Goal: Register for event/course

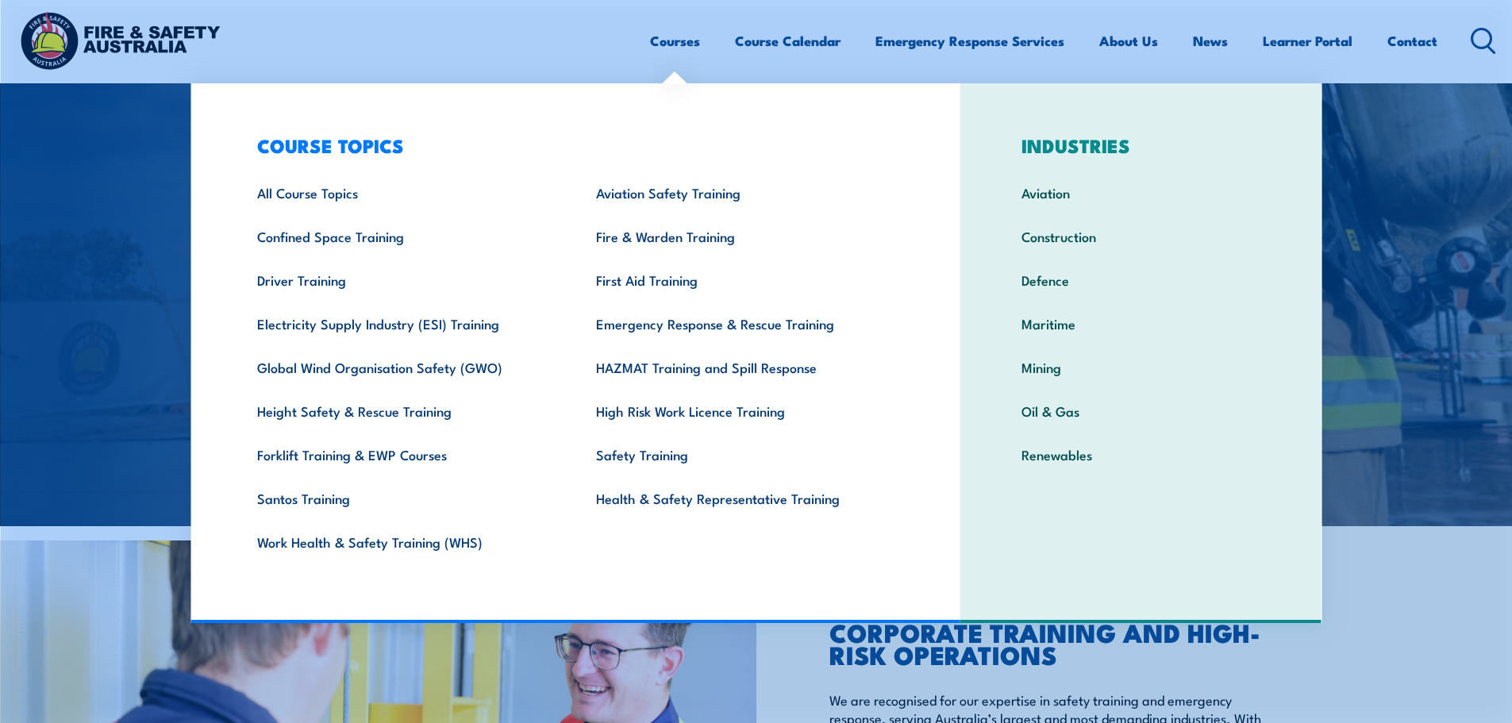
scroll to position [397, 0]
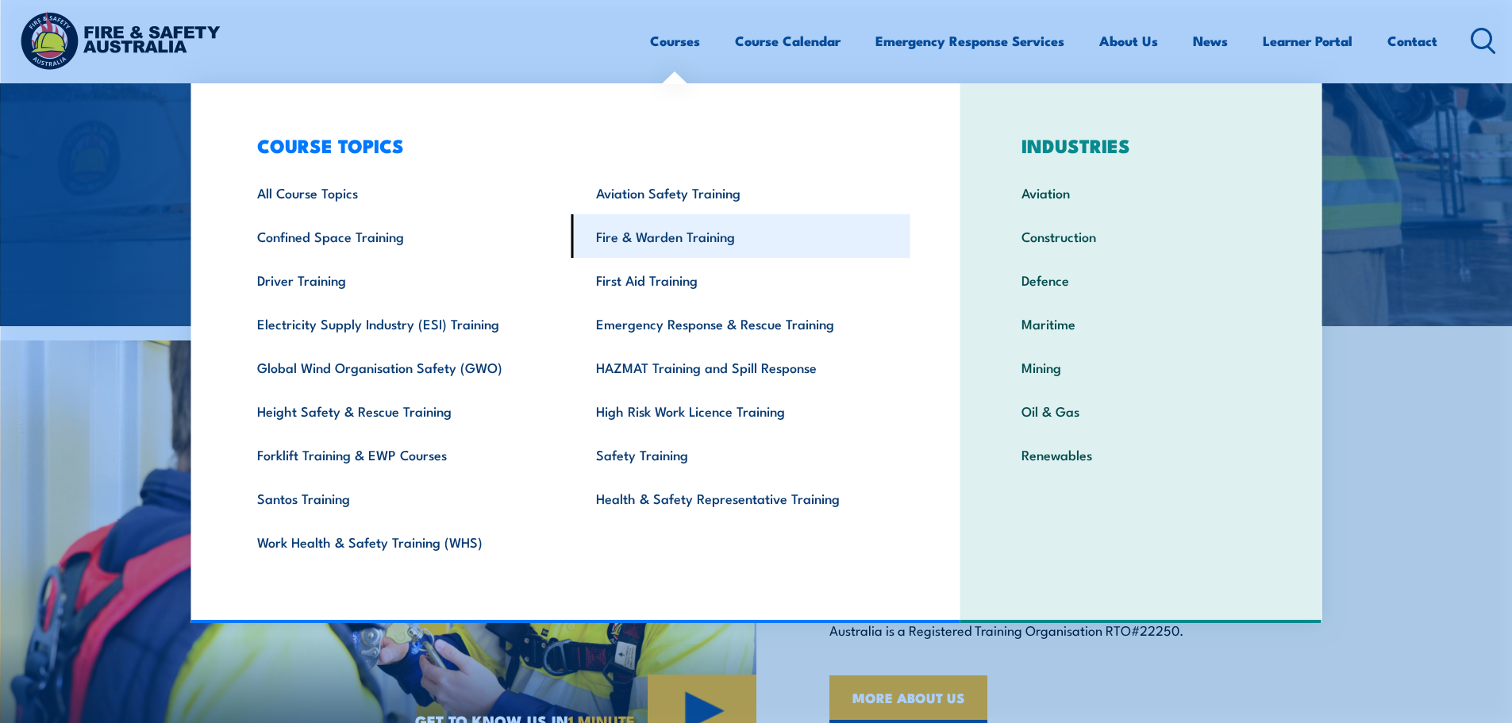
click at [646, 238] on link "Fire & Warden Training" at bounding box center [740, 236] width 339 height 44
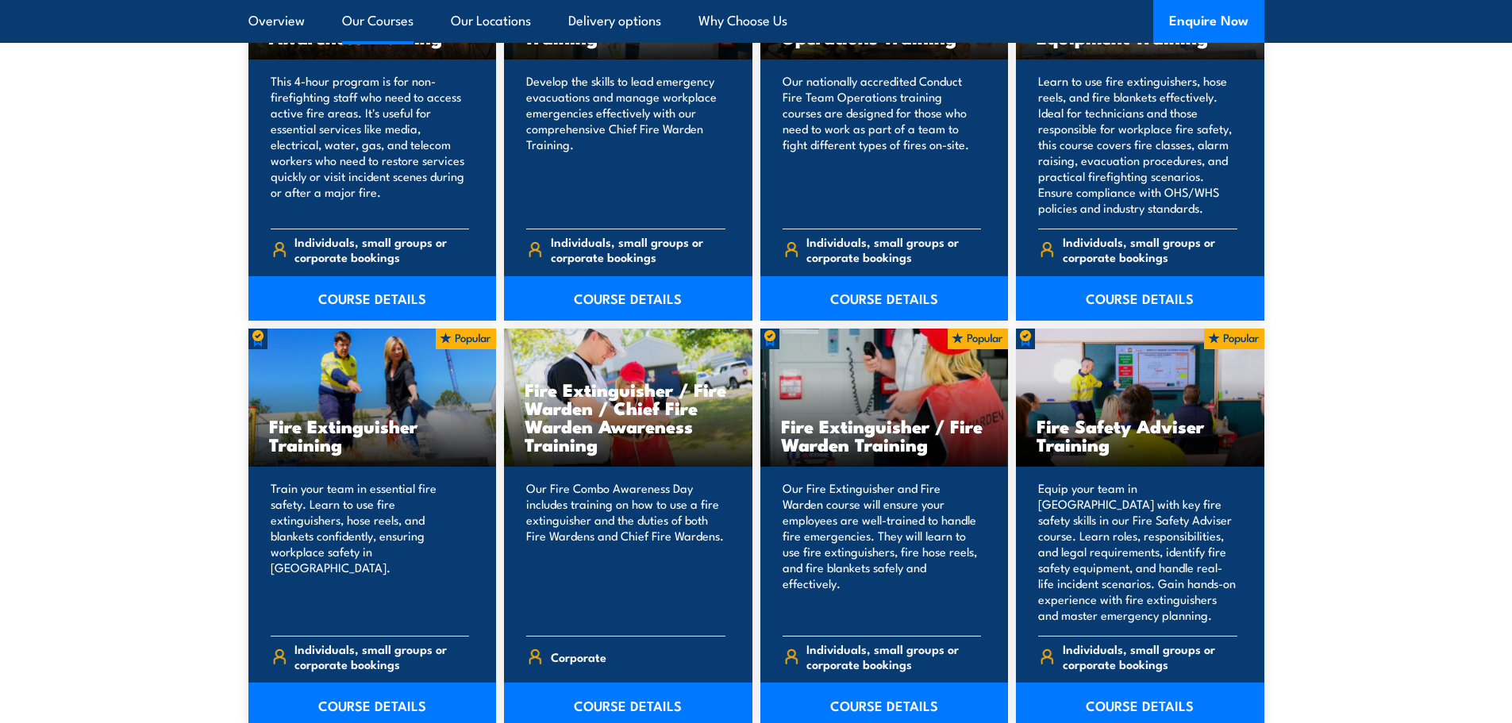
scroll to position [1508, 0]
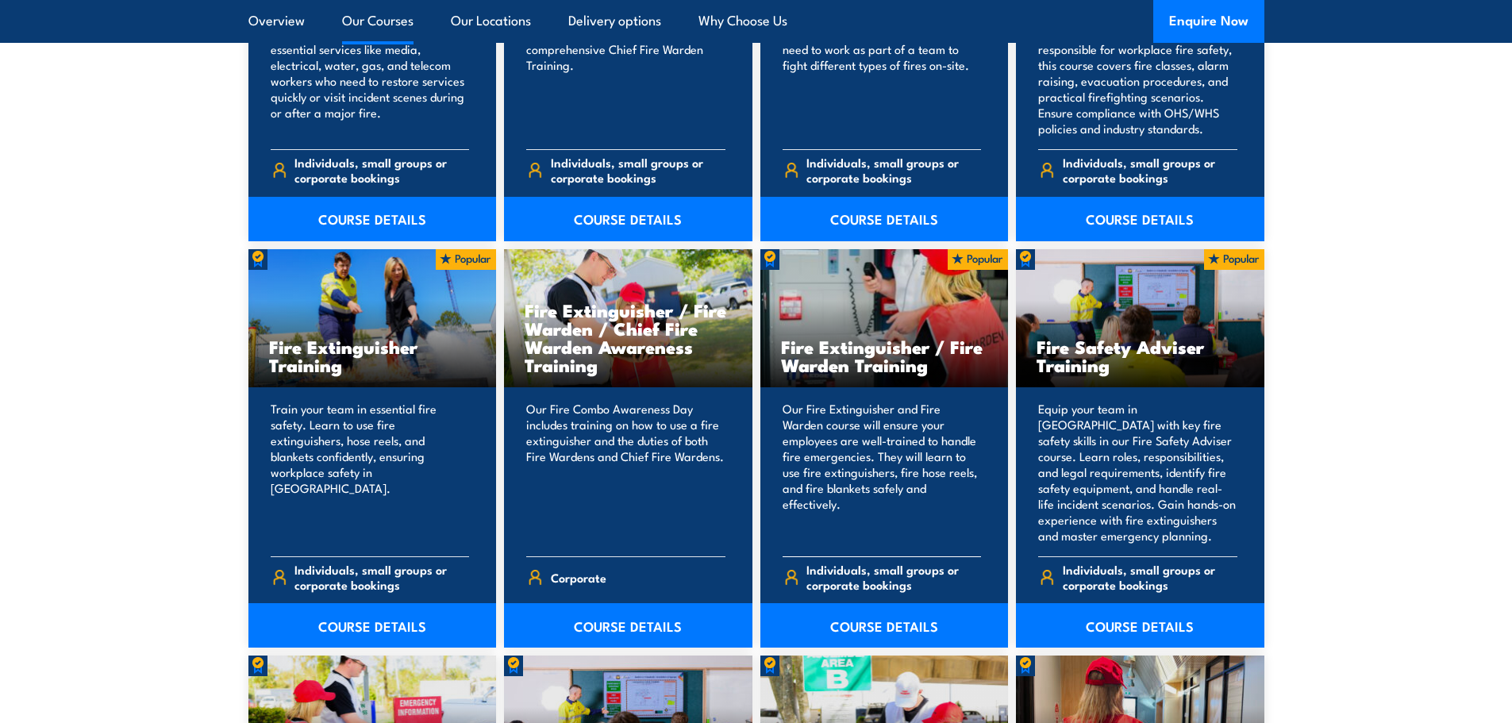
click at [852, 494] on p "Our Fire Extinguisher and Fire Warden course will ensure your employees are wel…" at bounding box center [882, 472] width 199 height 143
click at [872, 338] on h3 "Fire Extinguisher / Fire Warden Training" at bounding box center [884, 355] width 207 height 37
click at [869, 616] on link "COURSE DETAILS" at bounding box center [884, 625] width 248 height 44
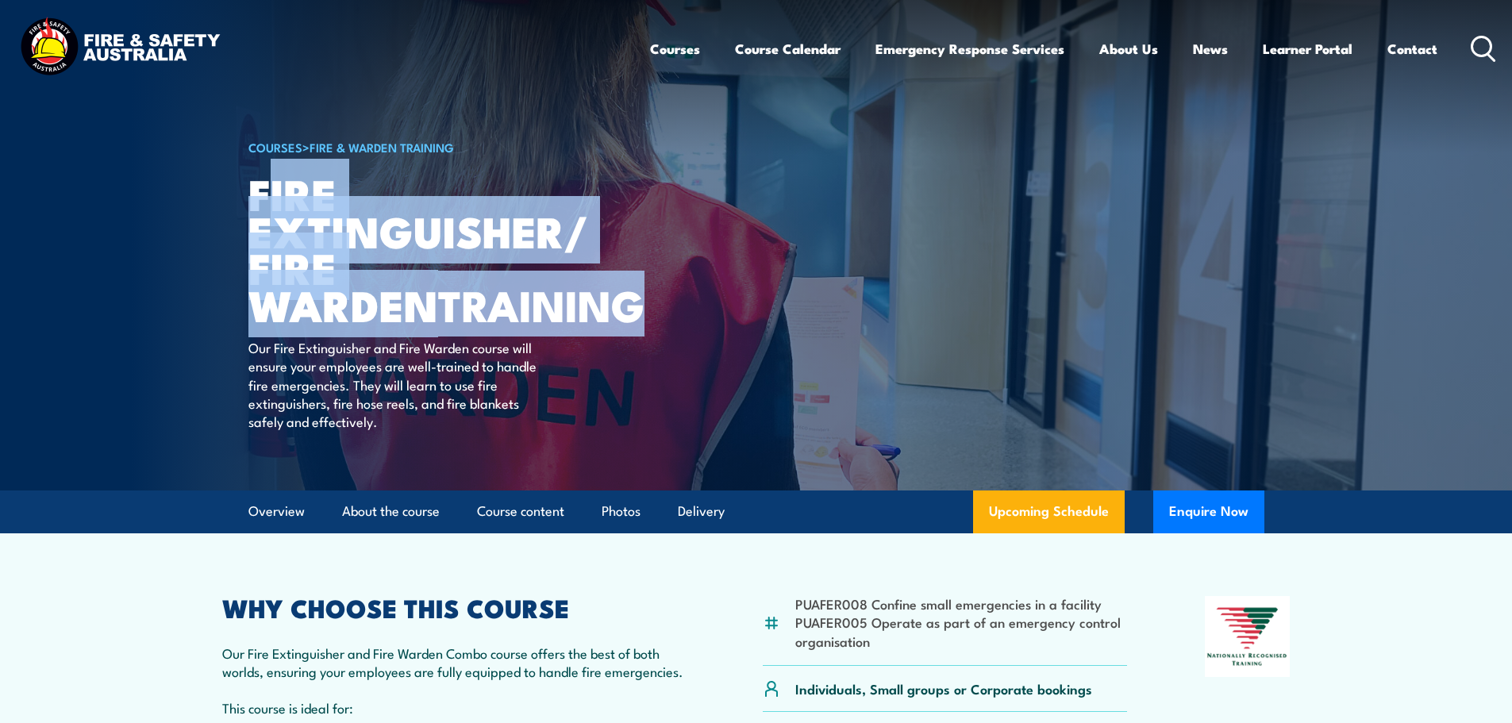
drag, startPoint x: 462, startPoint y: 306, endPoint x: 264, endPoint y: 212, distance: 219.8
click at [264, 212] on h1 "Fire Extinguisher/ Fire Warden TRAINING" at bounding box center [444, 249] width 392 height 148
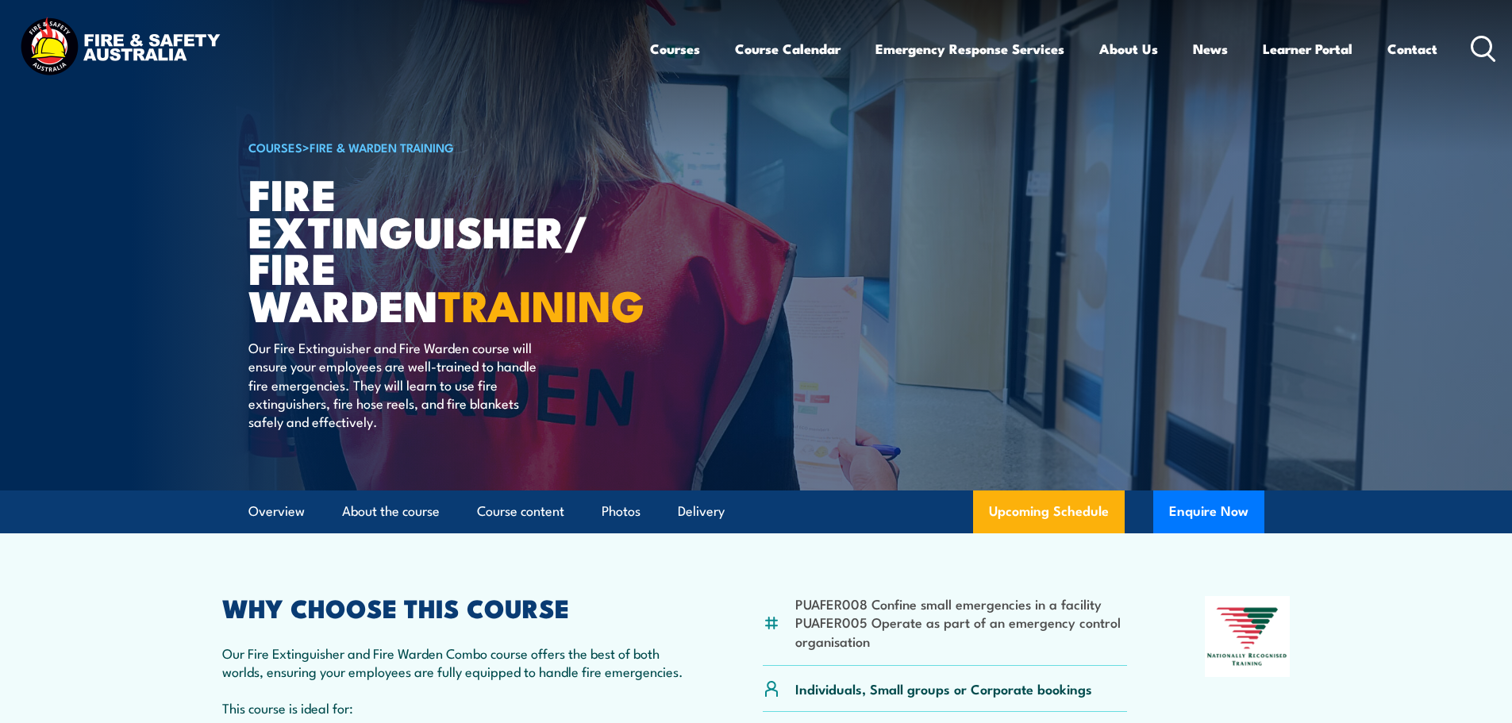
click at [718, 406] on article "COURSES > Fire & Warden Training Fire Extinguisher/ Fire Warden TRAINING Our Fi…" at bounding box center [756, 245] width 1016 height 491
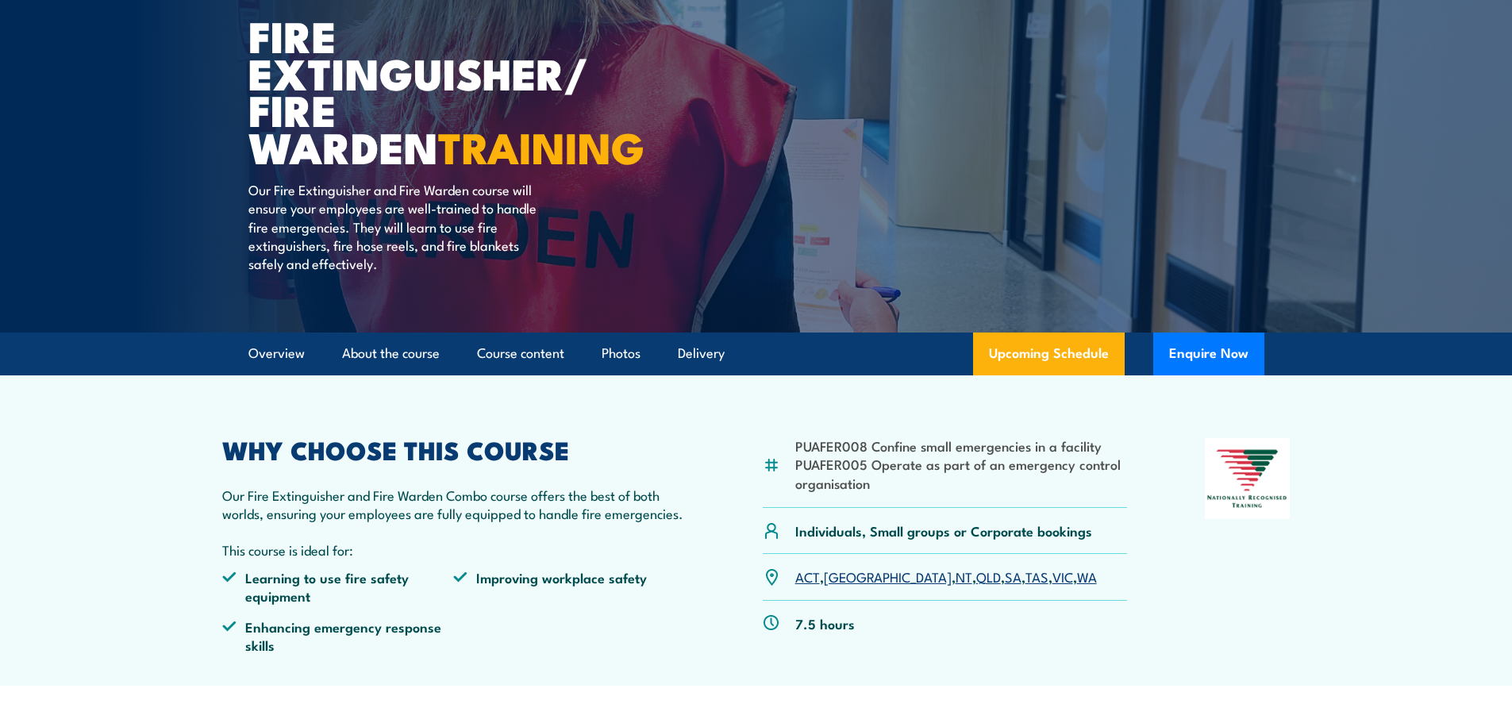
scroll to position [159, 0]
drag, startPoint x: 862, startPoint y: 465, endPoint x: 825, endPoint y: 454, distance: 38.9
click at [825, 454] on li "PUAFER005 Operate as part of an emergency control organisation" at bounding box center [961, 472] width 333 height 37
click at [665, 444] on h2 "WHY CHOOSE THIS COURSE" at bounding box center [454, 448] width 464 height 22
drag, startPoint x: 867, startPoint y: 458, endPoint x: 795, endPoint y: 463, distance: 71.6
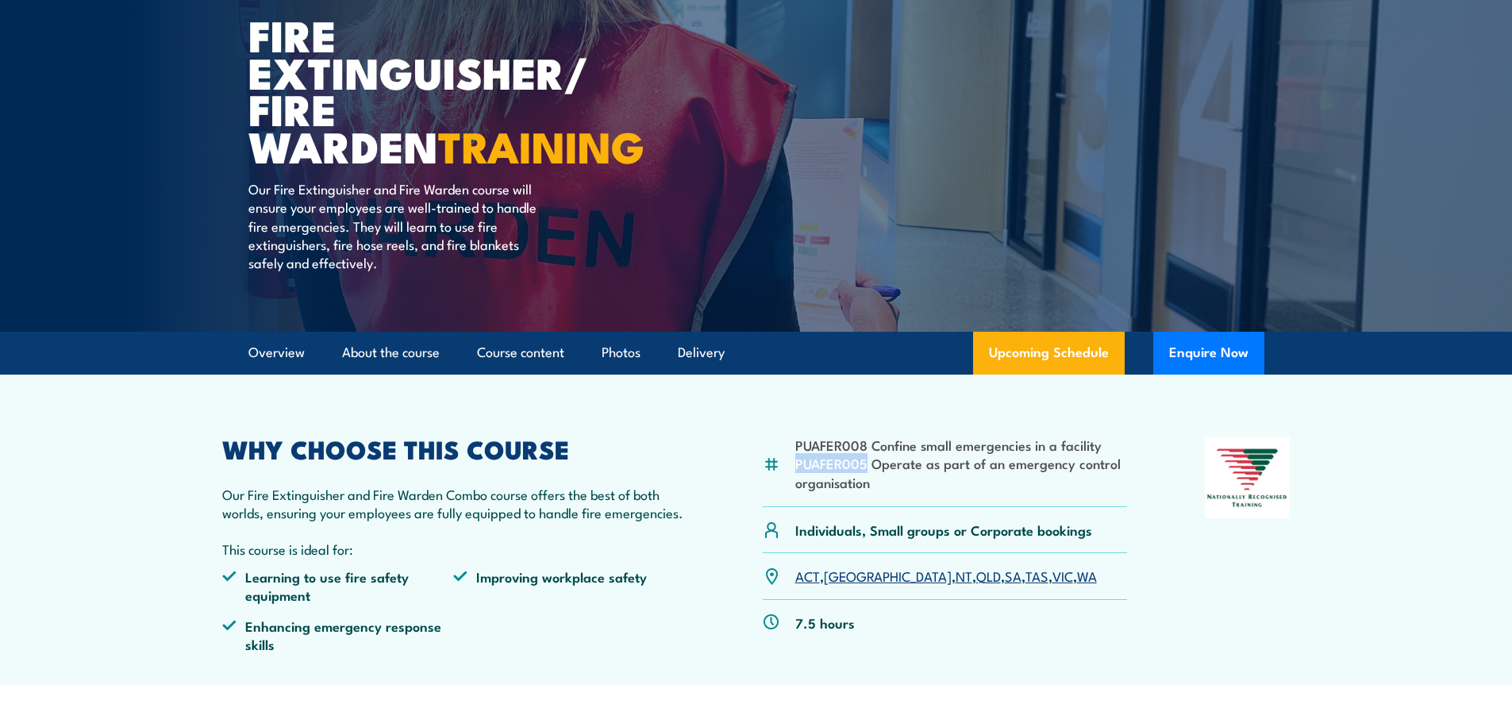
click at [795, 463] on li "PUAFER005 Operate as part of an emergency control organisation" at bounding box center [961, 472] width 333 height 37
copy li "PUAFER005"
drag, startPoint x: 863, startPoint y: 443, endPoint x: 774, endPoint y: 438, distance: 89.0
click at [774, 438] on div "PUAFER008 Confine small emergencies in a facility PUAFER005 Operate as part of …" at bounding box center [945, 472] width 365 height 70
click at [901, 438] on li "PUAFER008 Confine small emergencies in a facility" at bounding box center [961, 445] width 333 height 18
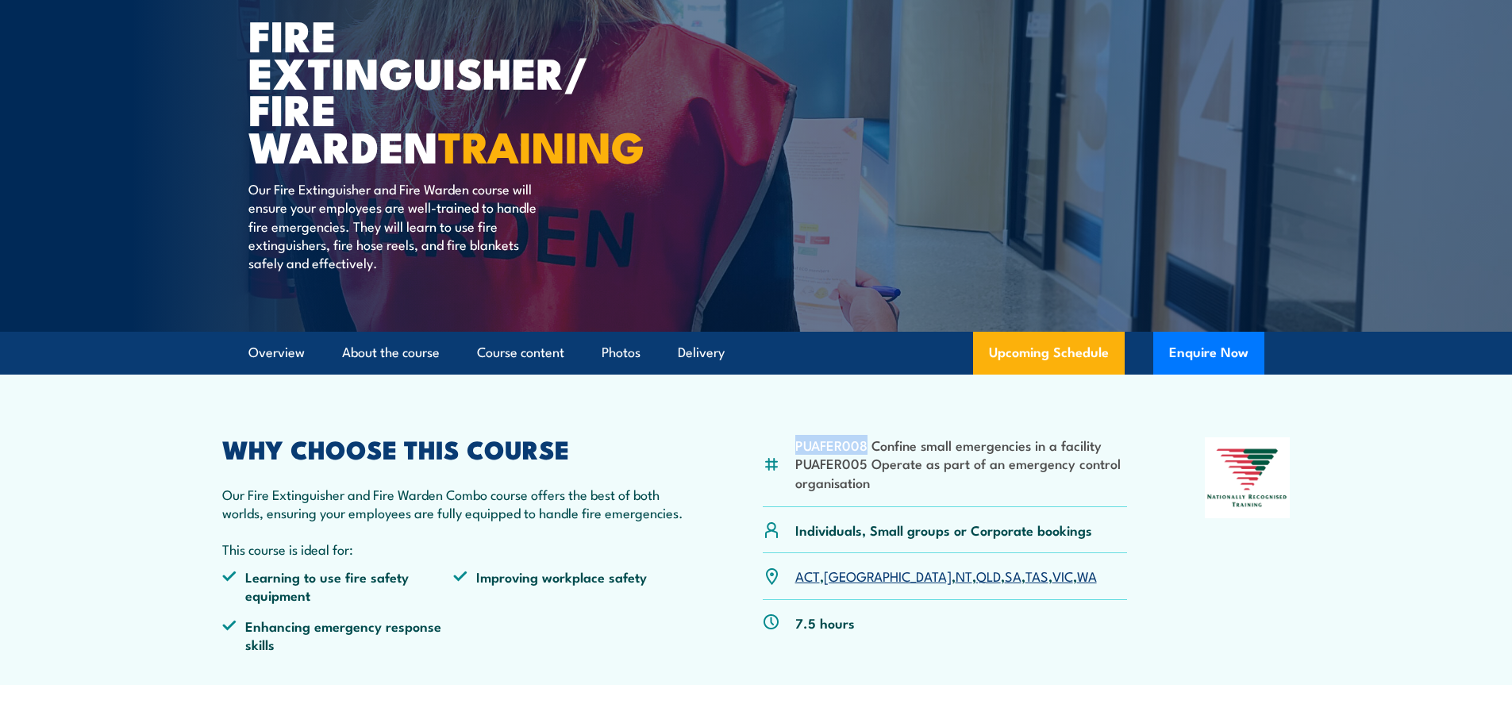
drag, startPoint x: 866, startPoint y: 444, endPoint x: 798, endPoint y: 445, distance: 68.3
click at [798, 445] on li "PUAFER008 Confine small emergencies in a facility" at bounding box center [961, 445] width 333 height 18
copy li "PUAFER008"
click at [352, 615] on ul "Learning to use fire safety equipment Improving workplace safety Enhancing emer…" at bounding box center [454, 617] width 464 height 98
click at [159, 543] on section "PUAFER008 Confine small emergencies in a facility PUAFER005 Operate as part of …" at bounding box center [756, 530] width 1512 height 310
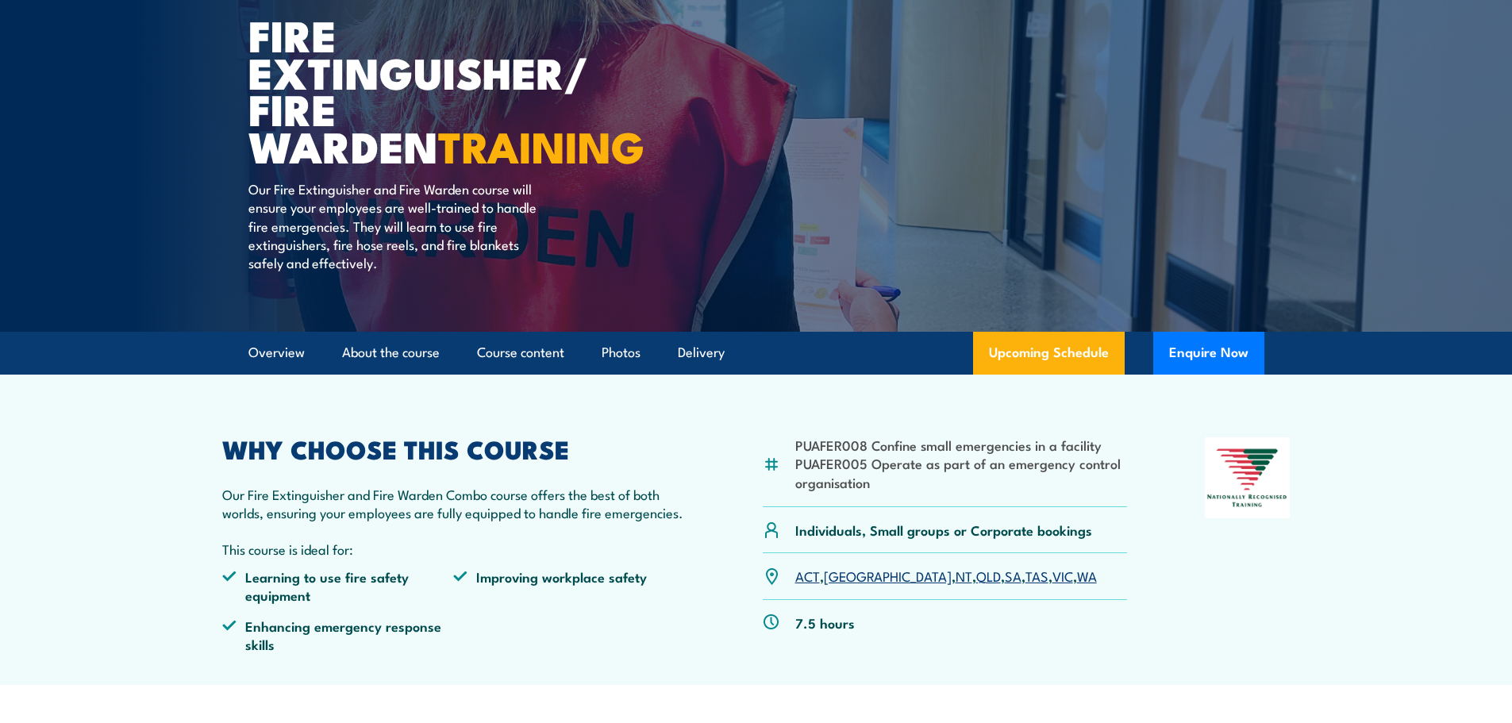
click at [485, 528] on div "WHY CHOOSE THIS COURSE Our Fire Extinguisher and Fire Warden Combo course offer…" at bounding box center [454, 551] width 464 height 229
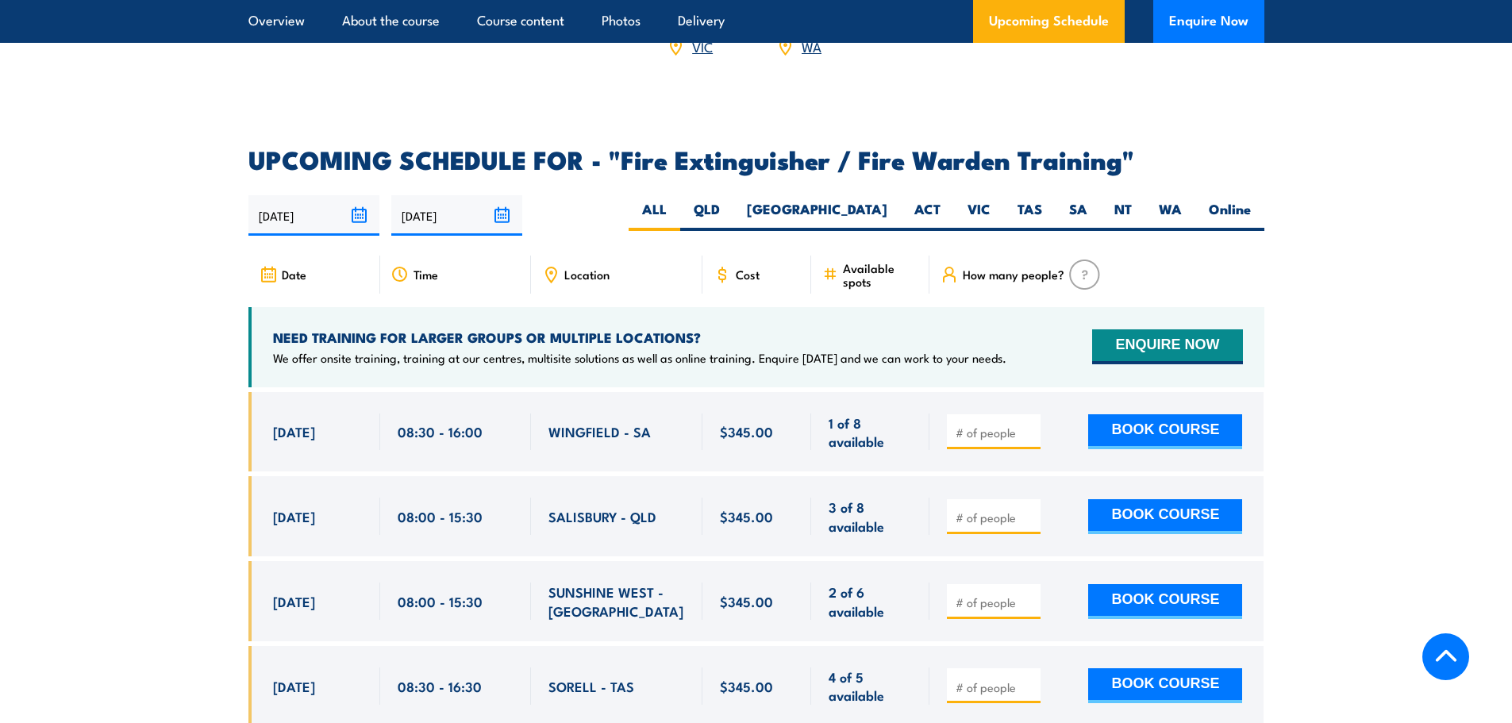
scroll to position [2461, 0]
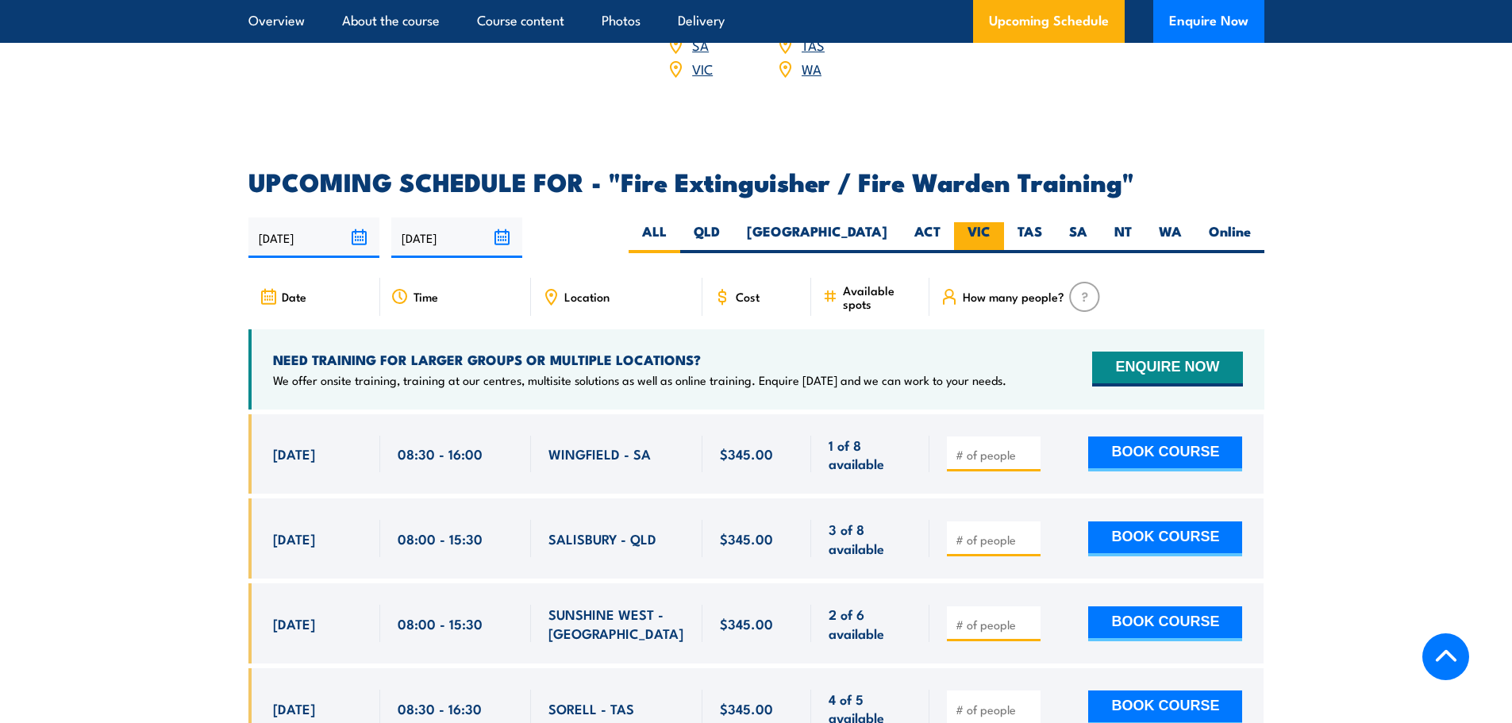
click at [983, 222] on label "VIC" at bounding box center [979, 237] width 50 height 31
click at [991, 222] on input "VIC" at bounding box center [996, 227] width 10 height 10
radio input "true"
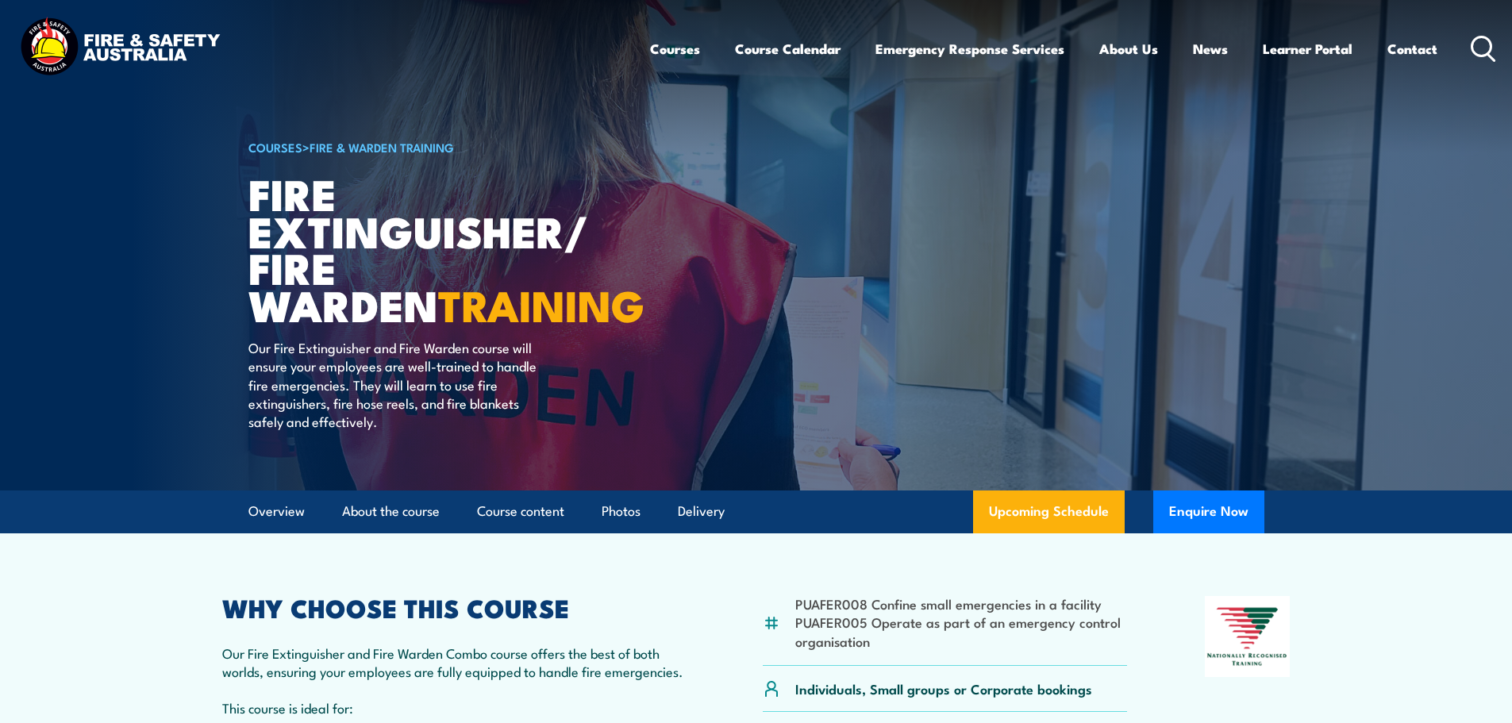
click at [260, 144] on link "COURSES" at bounding box center [275, 146] width 54 height 17
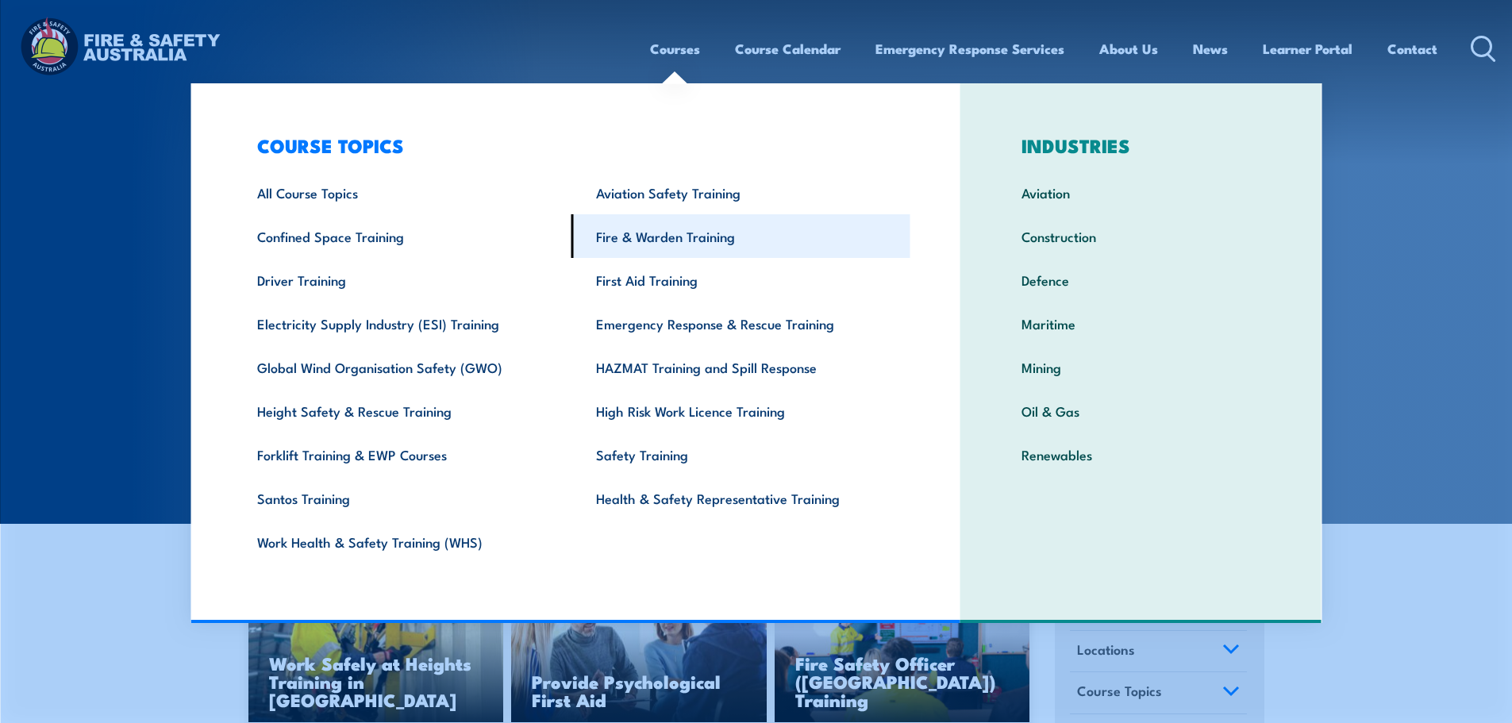
click at [668, 234] on link "Fire & Warden Training" at bounding box center [740, 236] width 339 height 44
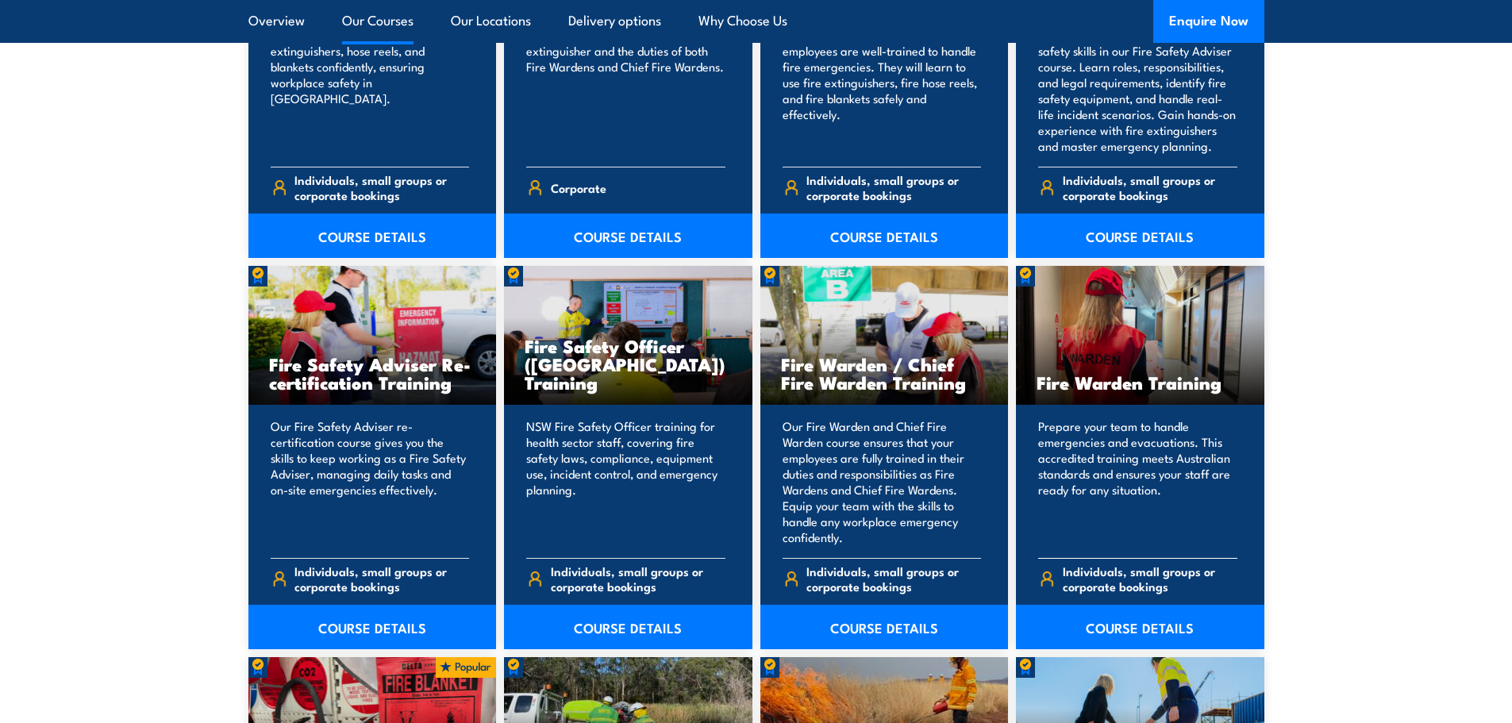
scroll to position [1984, 0]
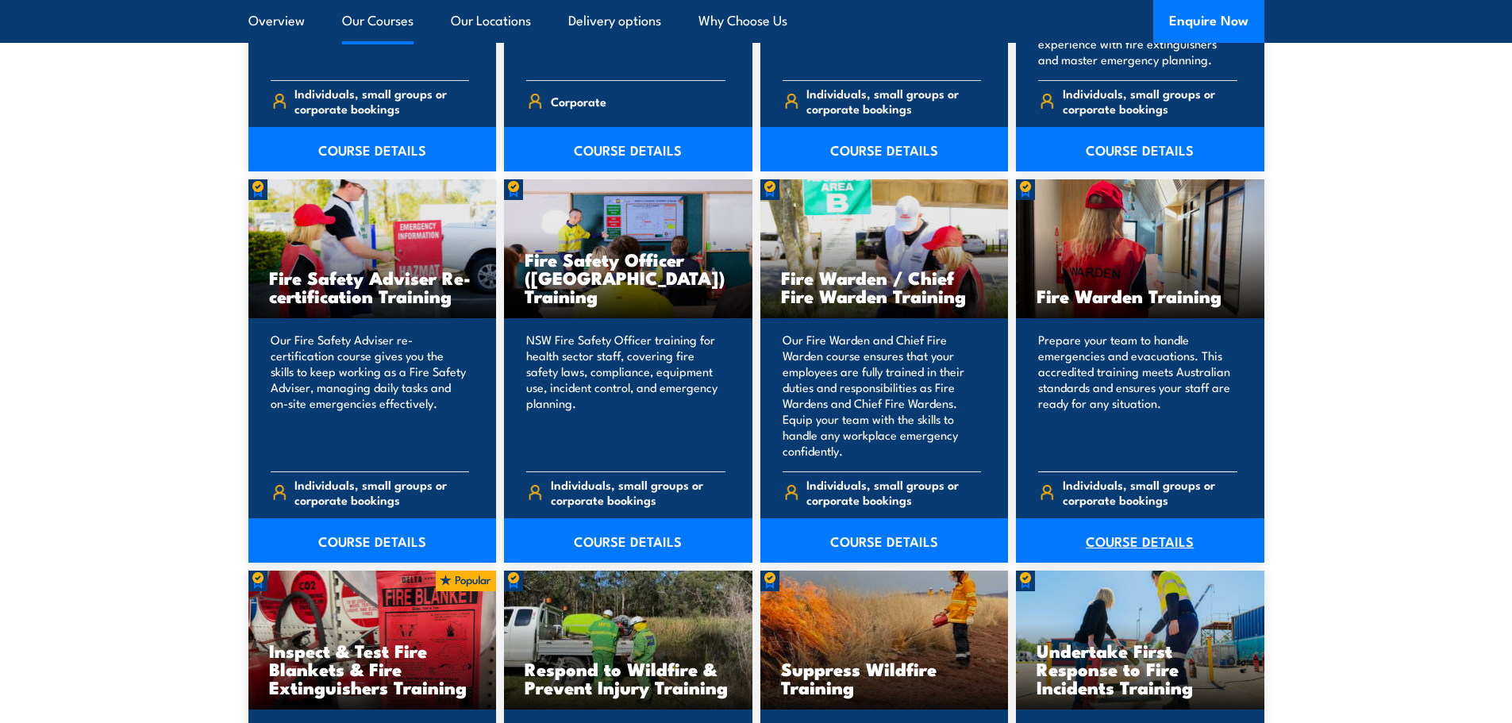
click at [1175, 537] on link "COURSE DETAILS" at bounding box center [1140, 540] width 248 height 44
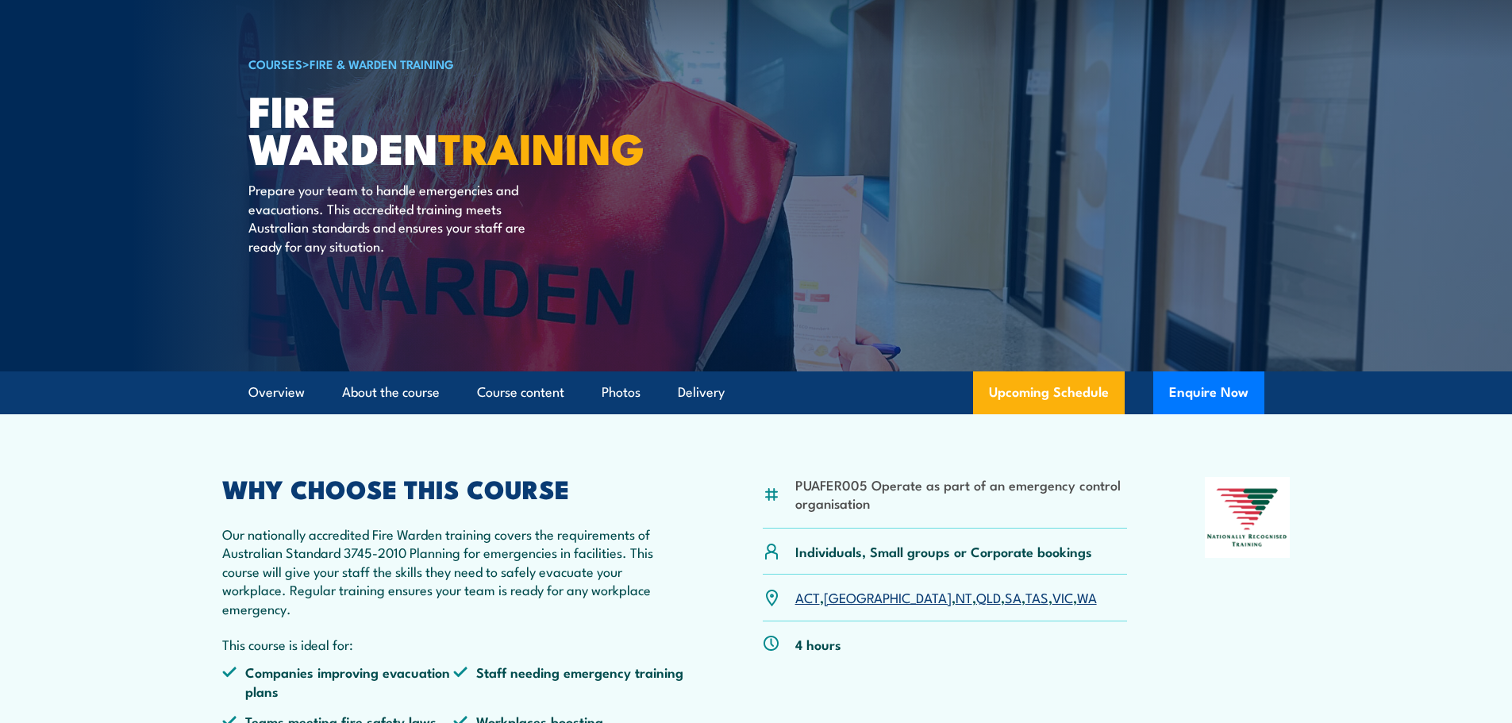
scroll to position [238, 0]
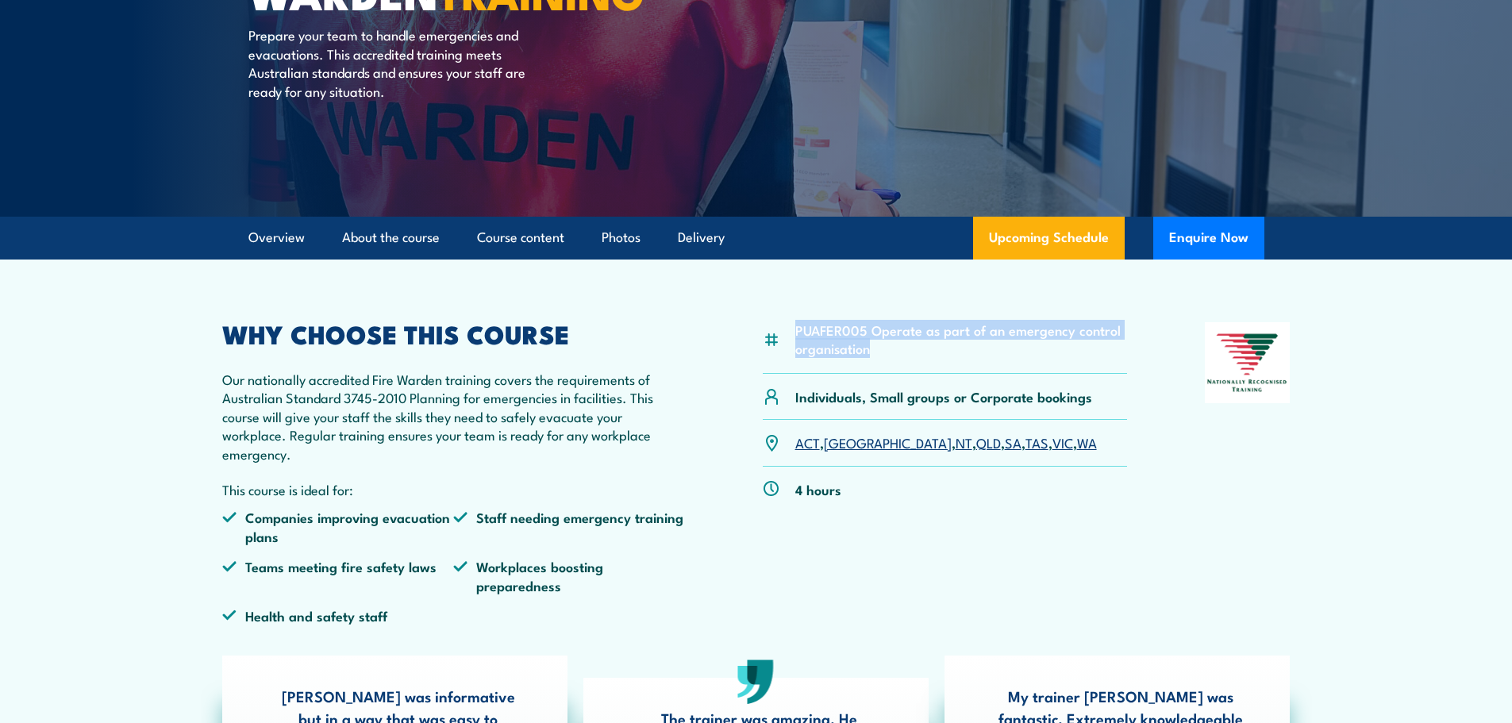
drag, startPoint x: 870, startPoint y: 356, endPoint x: 795, endPoint y: 333, distance: 78.8
click at [795, 333] on li "PUAFER005 Operate as part of an emergency control organisation" at bounding box center [961, 339] width 333 height 37
copy li "PUAFER005 Operate as part of an emergency control organisation"
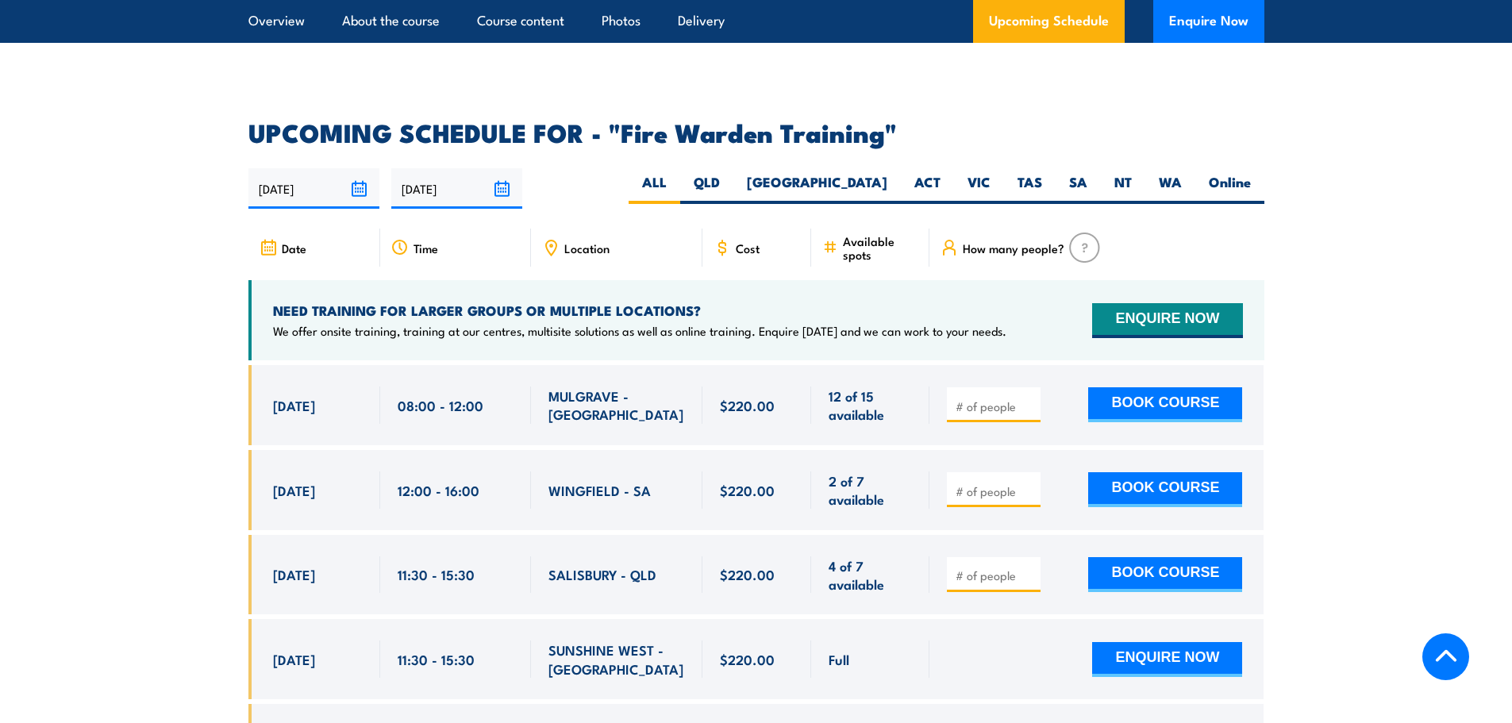
scroll to position [2937, 0]
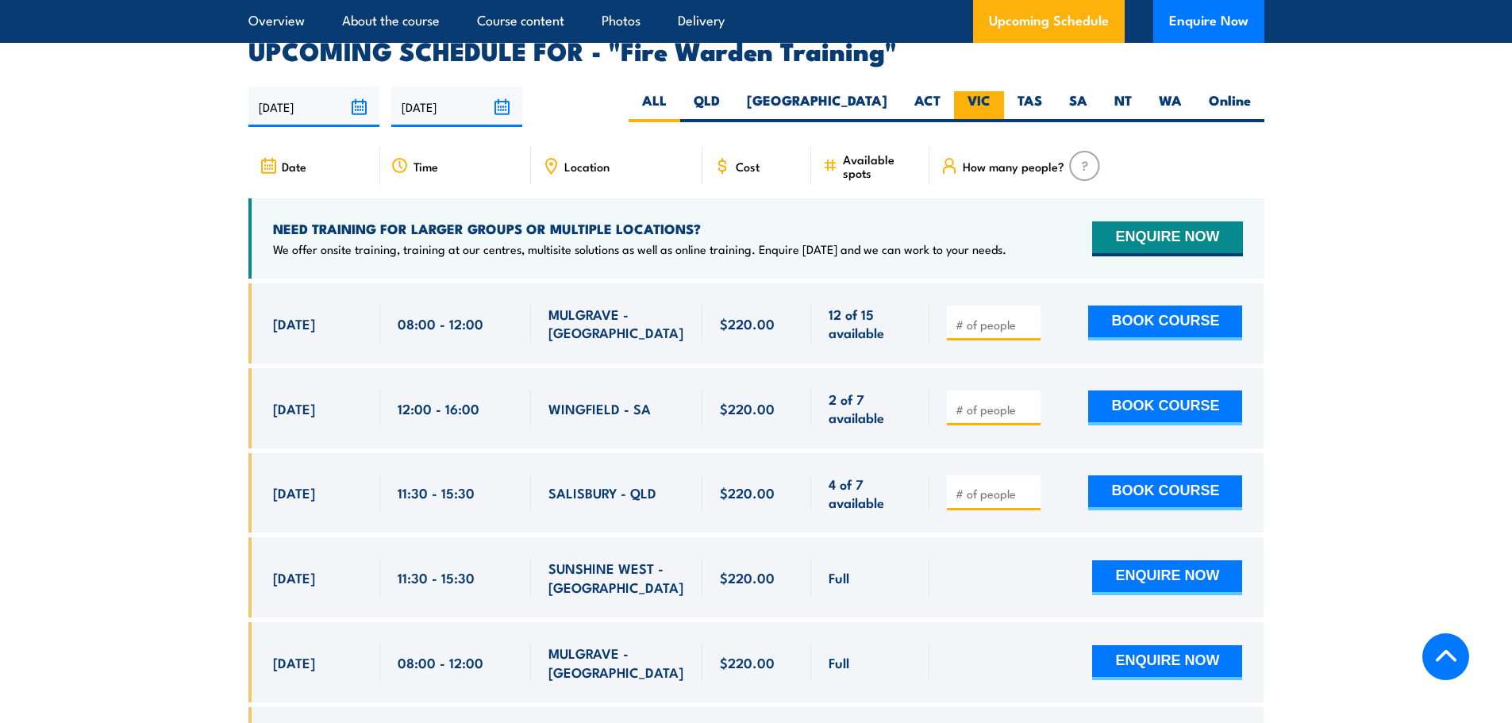
click at [968, 91] on label "VIC" at bounding box center [979, 106] width 50 height 31
click at [991, 91] on input "VIC" at bounding box center [996, 96] width 10 height 10
radio input "true"
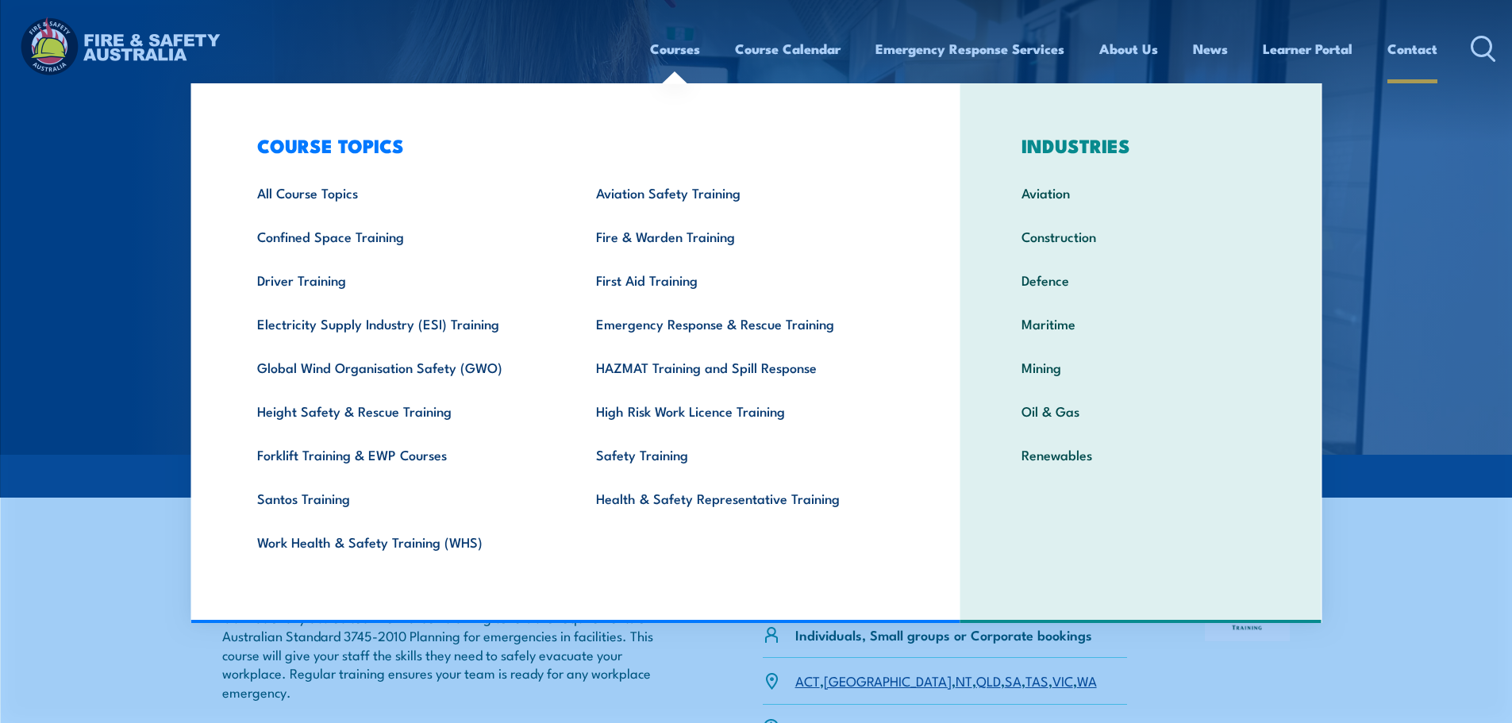
click at [1415, 43] on link "Contact" at bounding box center [1412, 49] width 50 height 42
